Goal: Communication & Community: Answer question/provide support

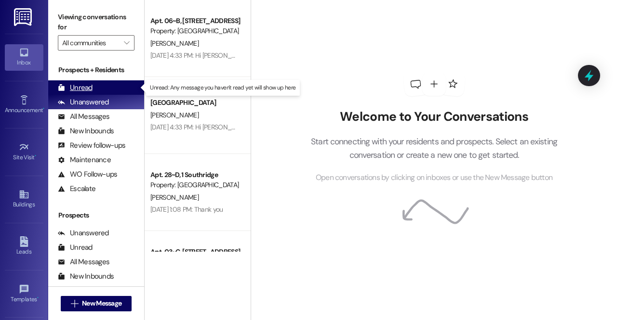
click at [112, 91] on div "Unread (0)" at bounding box center [96, 87] width 96 height 14
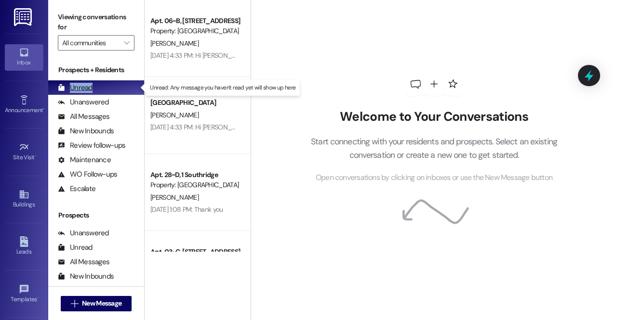
click at [112, 91] on div "Unread (0)" at bounding box center [96, 87] width 96 height 14
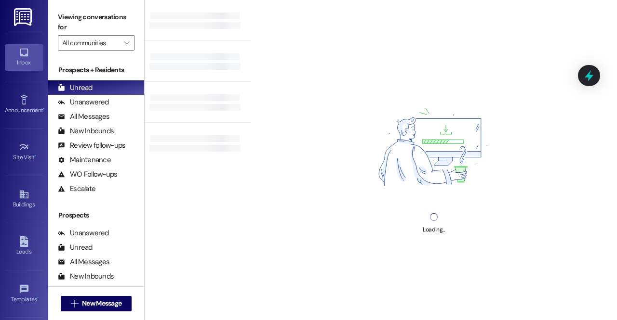
click at [526, 52] on div "Loading..." at bounding box center [434, 160] width 366 height 320
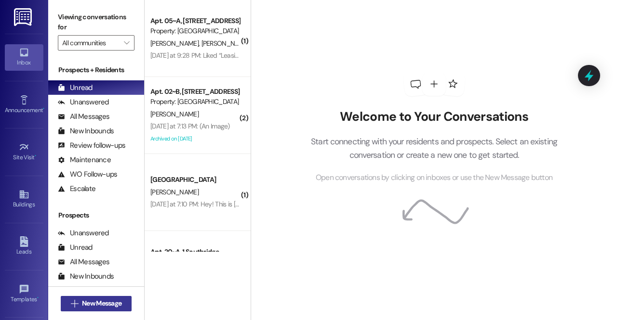
click at [106, 305] on span "New Message" at bounding box center [102, 304] width 40 height 10
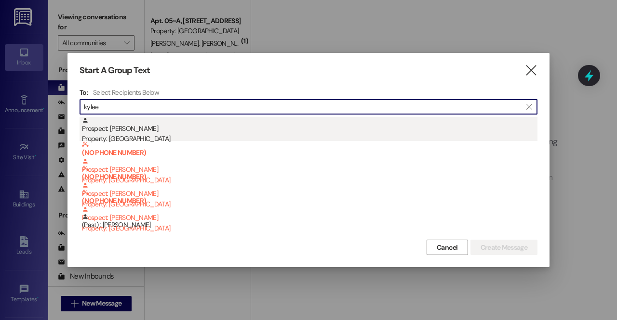
type input "kylee"
click at [147, 131] on div "Prospect: Kylee Myers Property: Southridge" at bounding box center [309, 130] width 455 height 27
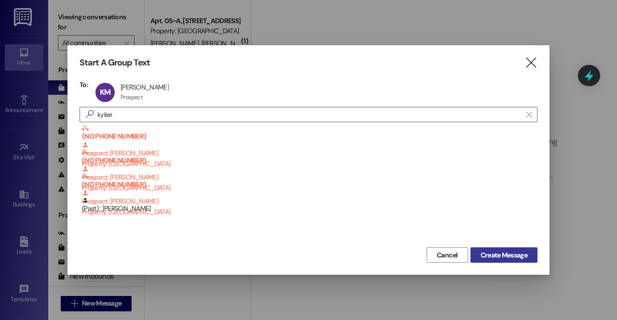
click at [517, 259] on span "Create Message" at bounding box center [503, 256] width 47 height 10
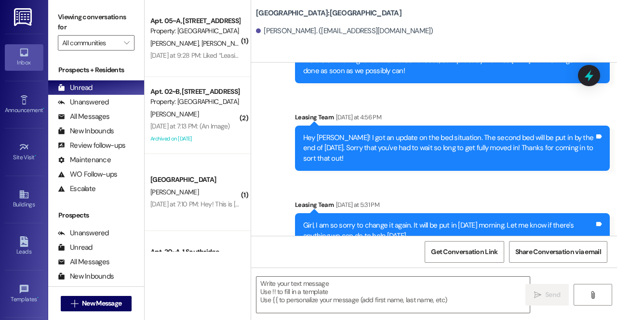
scroll to position [971, 0]
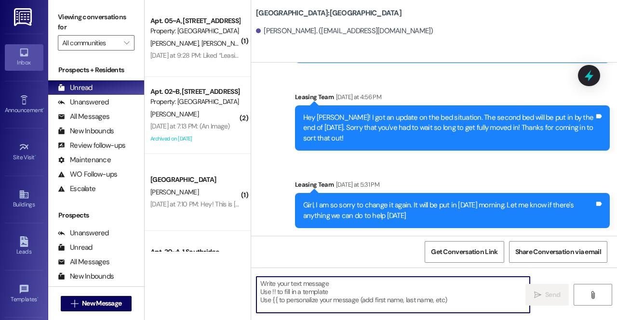
click at [315, 291] on textarea at bounding box center [392, 295] width 273 height 36
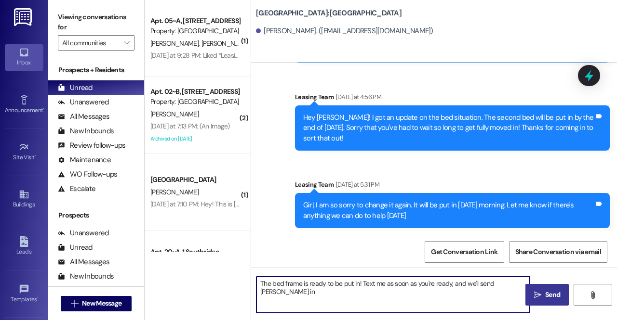
type textarea "The bed frame is ready to be put in! Text me as soon as you're ready, and we'll…"
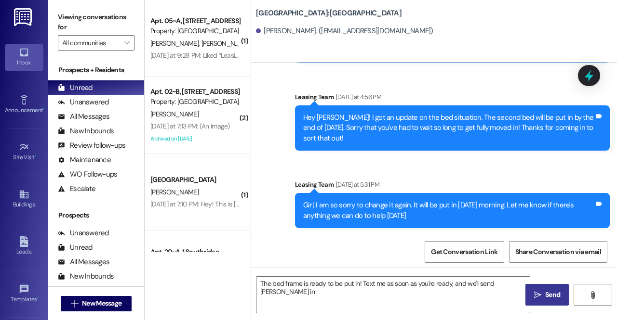
click at [540, 302] on button " Send" at bounding box center [546, 295] width 43 height 22
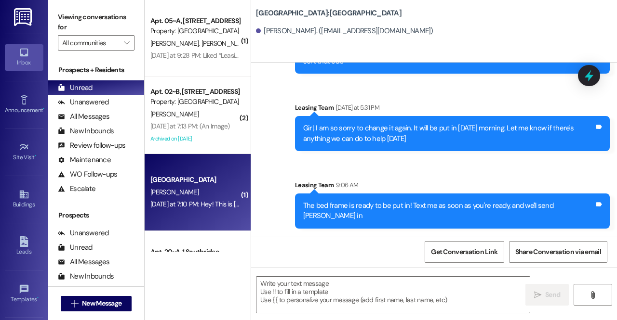
scroll to position [133, 0]
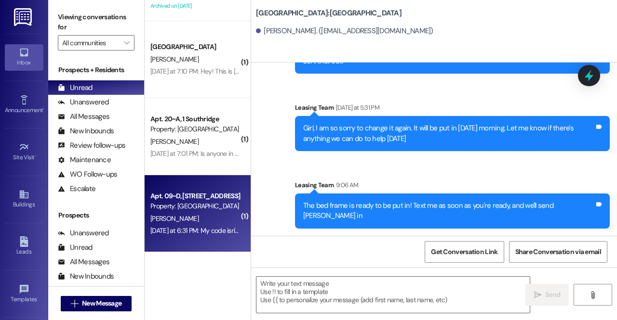
click at [189, 222] on div "[PERSON_NAME]" at bounding box center [194, 219] width 91 height 12
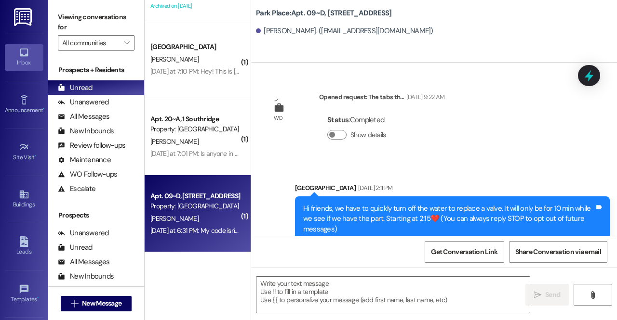
scroll to position [19847, 0]
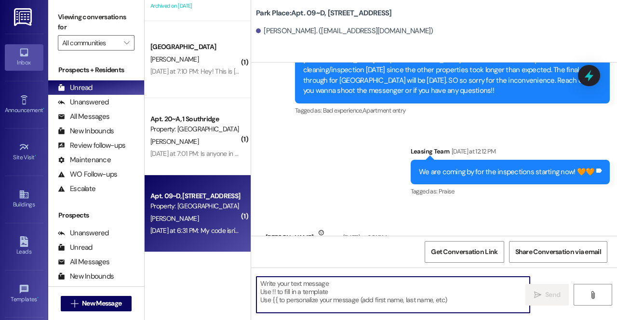
click at [327, 296] on textarea at bounding box center [392, 295] width 273 height 36
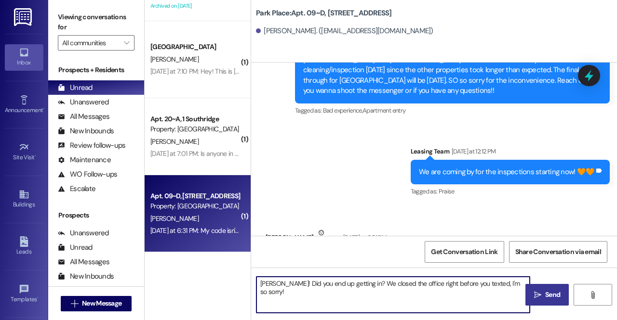
type textarea "[PERSON_NAME]! Did you end up getting in? We closed the office right before you…"
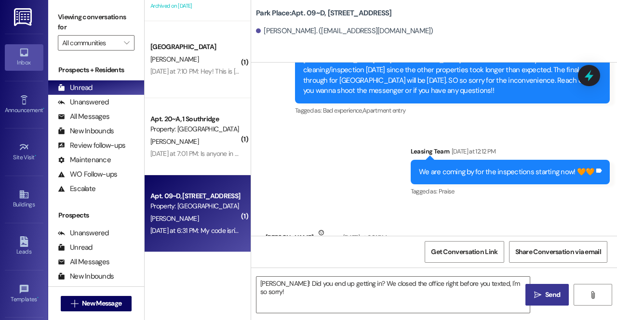
click at [547, 295] on span "Send" at bounding box center [552, 295] width 15 height 10
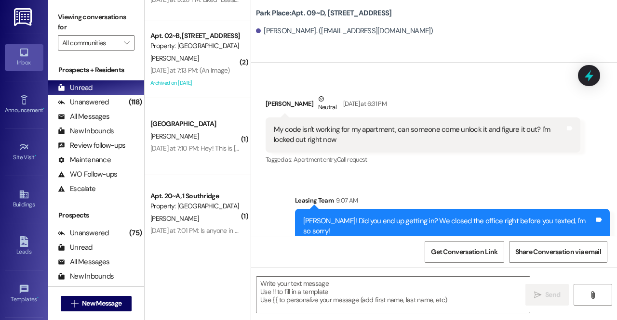
scroll to position [19981, 0]
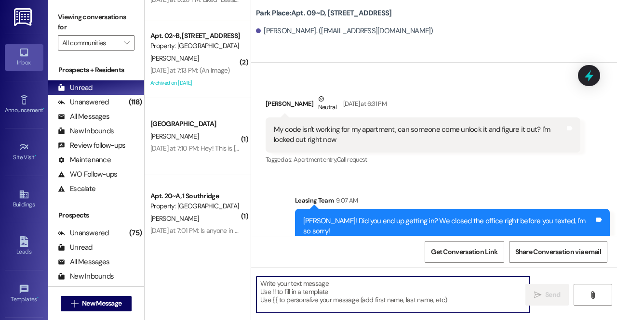
click at [292, 290] on textarea at bounding box center [392, 295] width 273 height 36
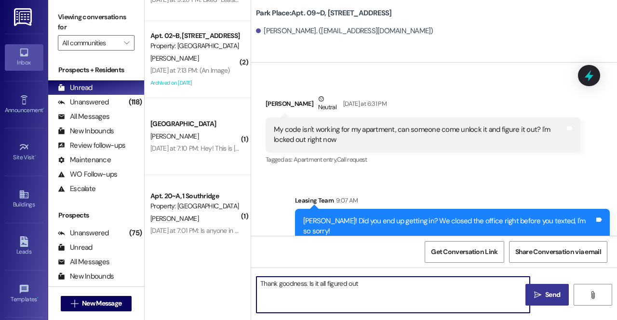
type textarea "Thank goodness. Is it all figured out?"
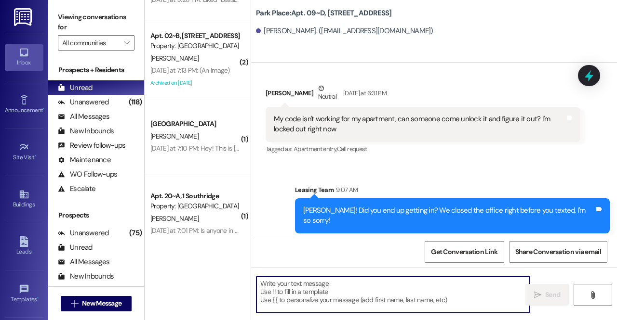
scroll to position [20048, 0]
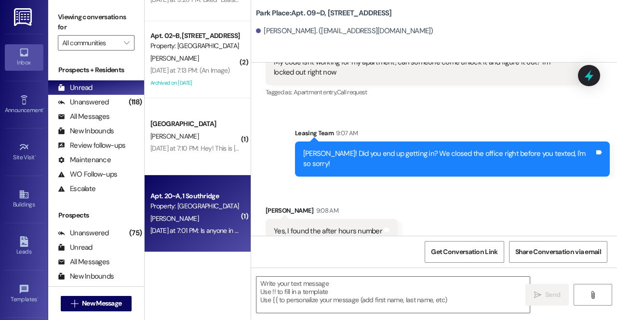
click at [213, 208] on div "Property: Southridge" at bounding box center [194, 206] width 89 height 10
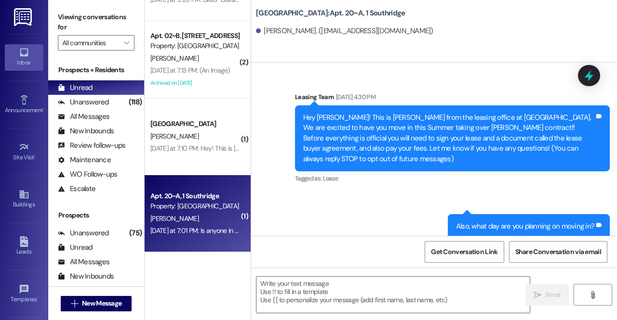
scroll to position [8404, 0]
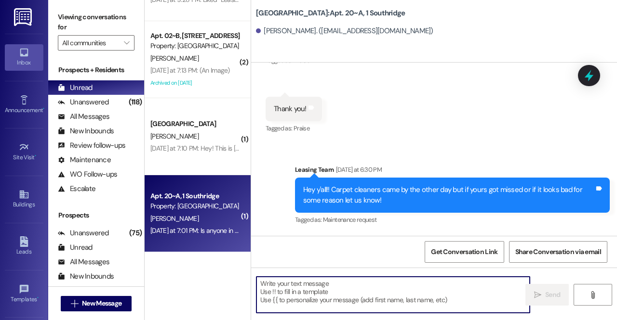
click at [356, 298] on textarea at bounding box center [392, 295] width 273 height 36
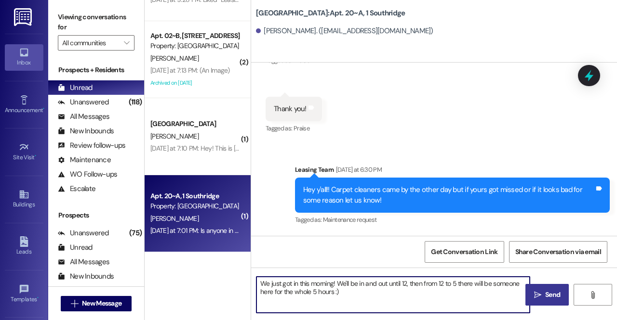
type textarea "We just got in this morning! We'll be in and out until 12, then from 12 to 5 th…"
click at [548, 301] on button " Send" at bounding box center [546, 295] width 43 height 22
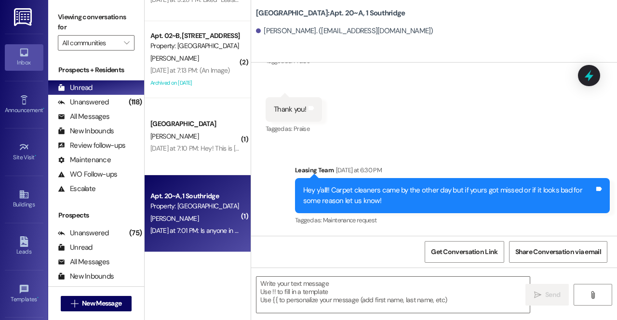
scroll to position [8482, 0]
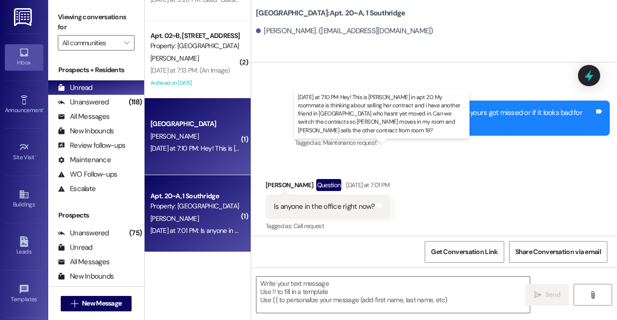
click at [215, 152] on div "Yesterday at 7:10 PM: Hey! This is Savannah Anderton in apt 20. My roommate is …" at bounding box center [587, 148] width 874 height 9
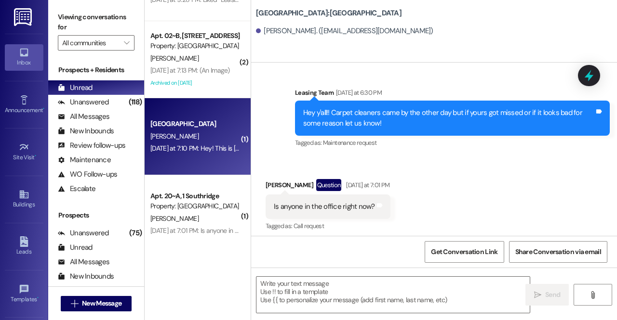
scroll to position [1156, 0]
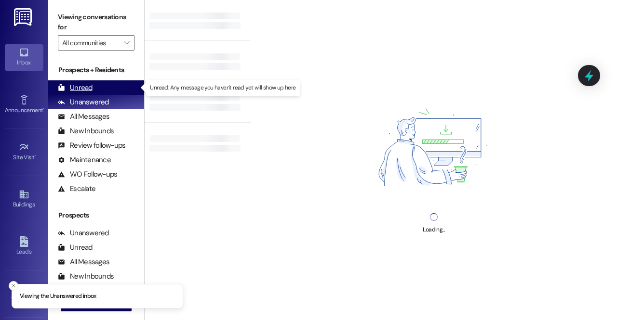
click at [101, 85] on div "Unread (0)" at bounding box center [96, 87] width 96 height 14
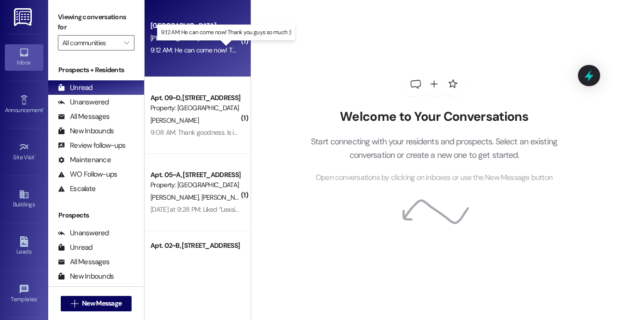
click at [205, 50] on div "9:12 AM: He can come now! Thank you guys so much :) 9:12 AM: He can come now! T…" at bounding box center [226, 50] width 153 height 9
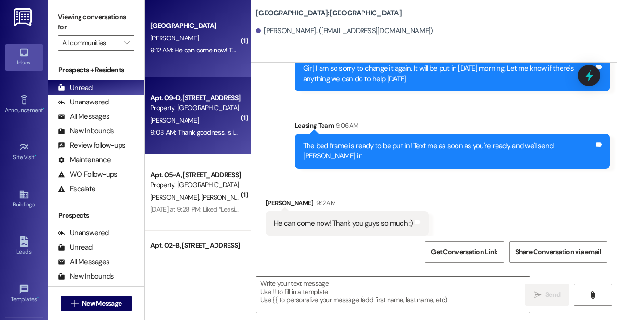
scroll to position [1106, 0]
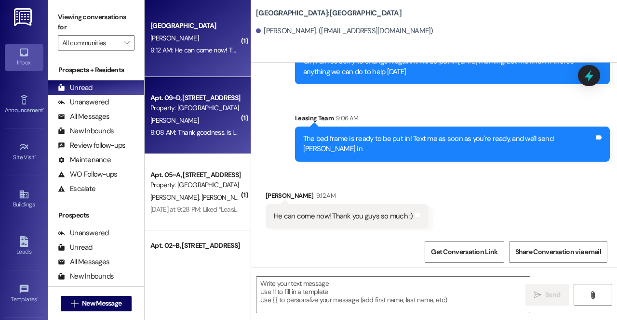
click at [186, 113] on div "Apt. 09~D, [GEOGRAPHIC_DATA] Property: [GEOGRAPHIC_DATA]" at bounding box center [194, 103] width 91 height 23
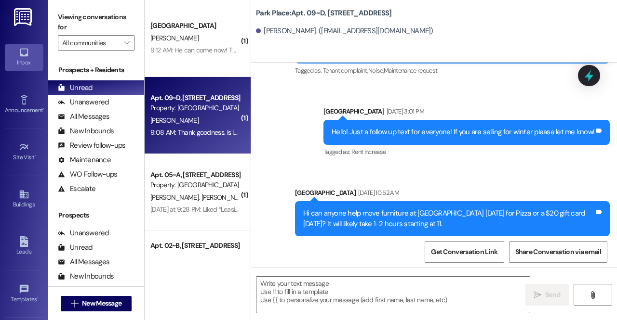
scroll to position [20063, 0]
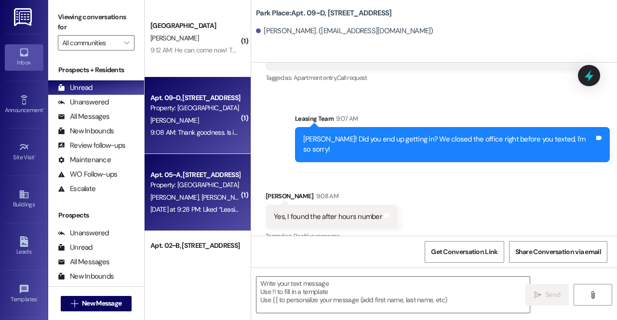
click at [201, 193] on span "[PERSON_NAME]" at bounding box center [226, 197] width 51 height 9
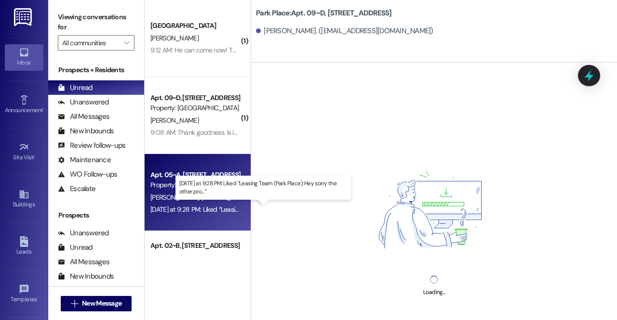
click at [199, 206] on div "[DATE] at 9:28 PM: Liked “Leasing Team (Park Place): Hey sorry the other pro…” …" at bounding box center [258, 209] width 217 height 9
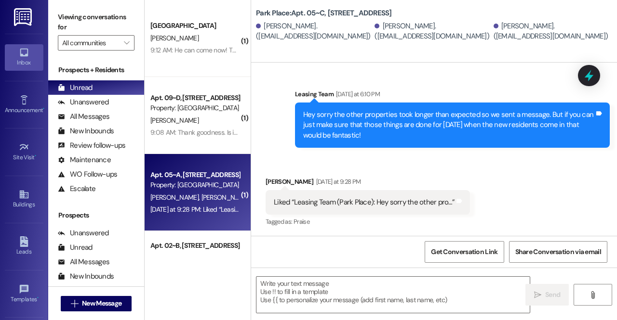
scroll to position [501, 0]
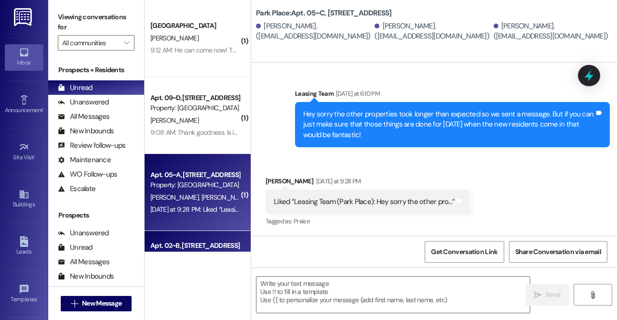
click at [209, 247] on div "Apt. 02~B, [STREET_ADDRESS]" at bounding box center [194, 246] width 89 height 10
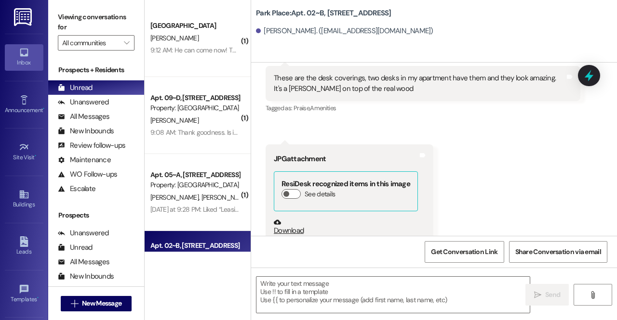
scroll to position [38005, 0]
click at [322, 235] on button "Zoom image" at bounding box center [310, 262] width 72 height 54
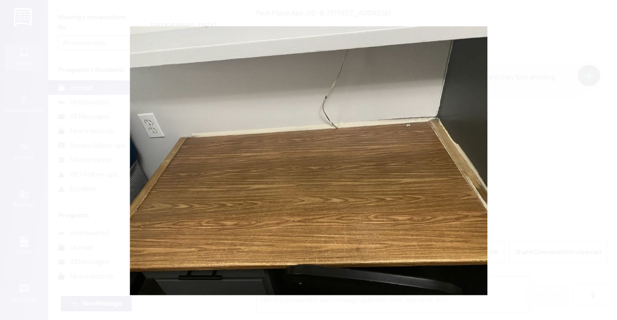
click at [322, 201] on button "Unzoom image" at bounding box center [308, 160] width 617 height 320
